Goal: Information Seeking & Learning: Learn about a topic

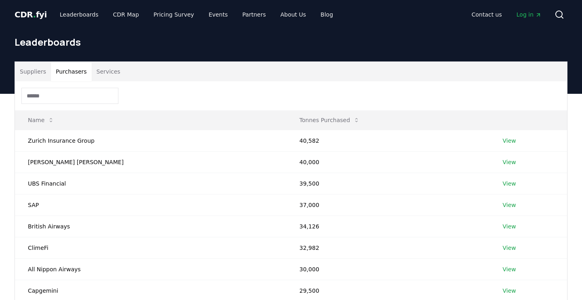
scroll to position [102, 0]
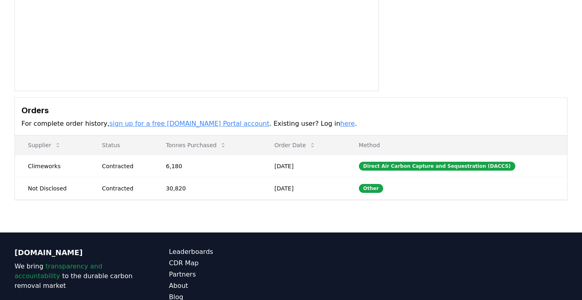
scroll to position [139, 0]
